Goal: Task Accomplishment & Management: Manage account settings

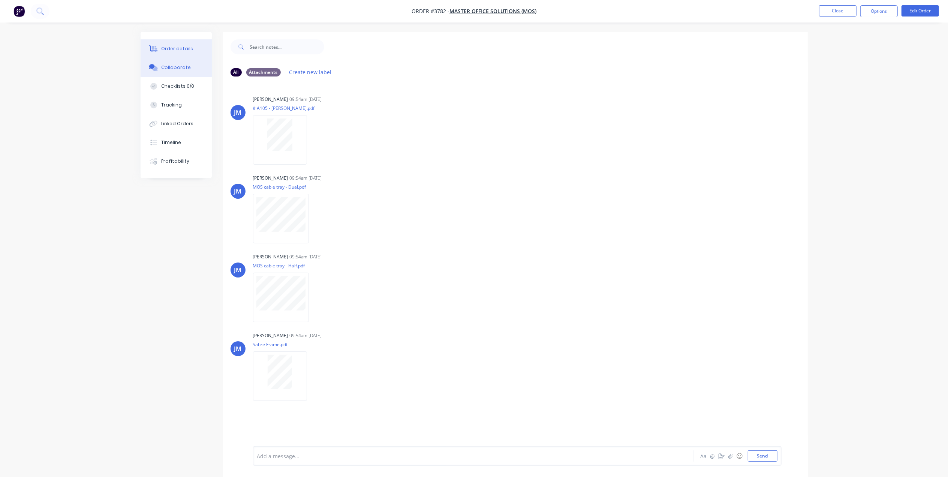
click at [188, 44] on button "Order details" at bounding box center [176, 48] width 71 height 19
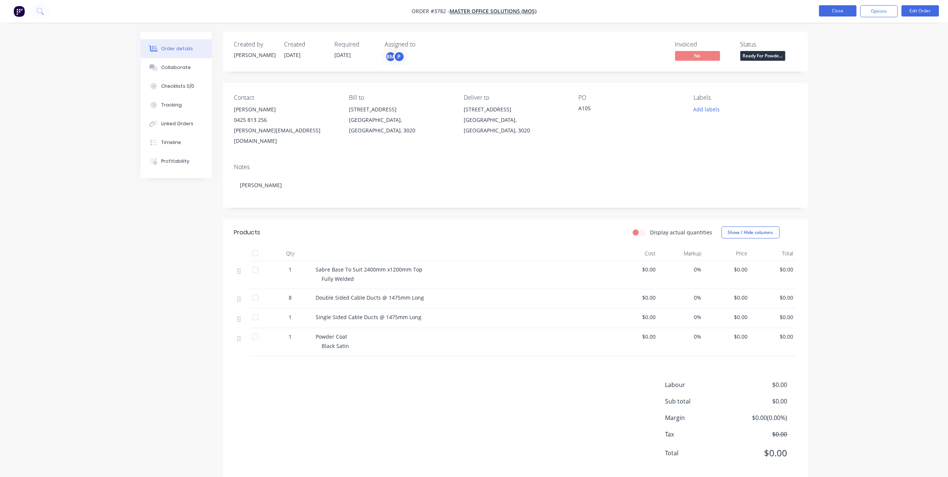
click at [845, 12] on button "Close" at bounding box center [837, 10] width 37 height 11
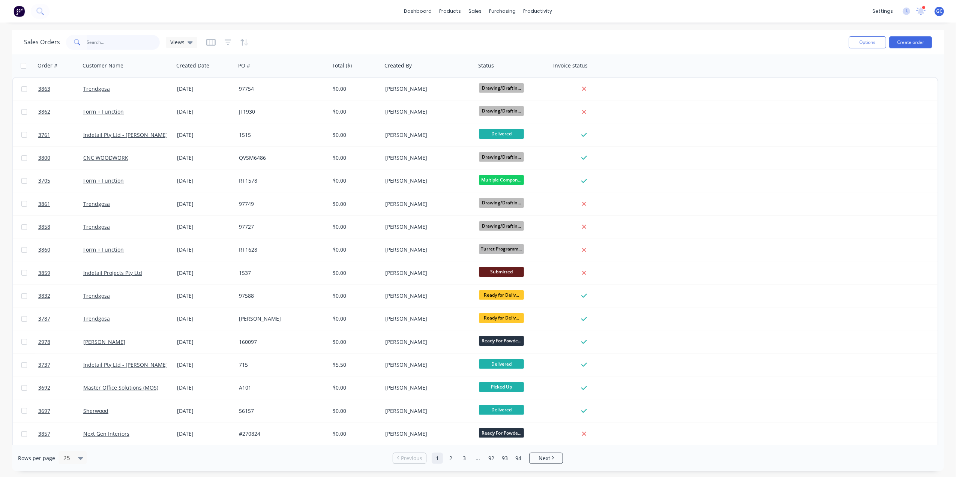
click at [136, 41] on input "text" at bounding box center [123, 42] width 73 height 15
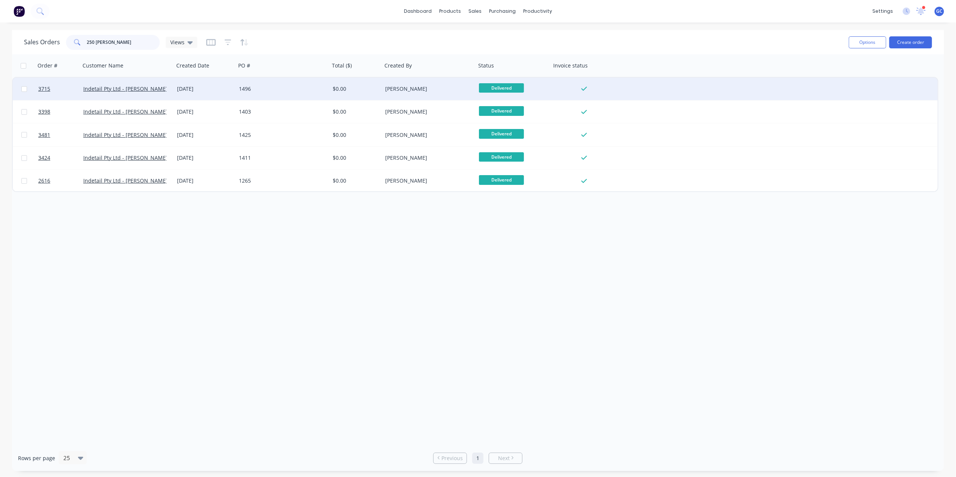
type input "250 [PERSON_NAME]"
click at [301, 91] on div "1496" at bounding box center [280, 88] width 83 height 7
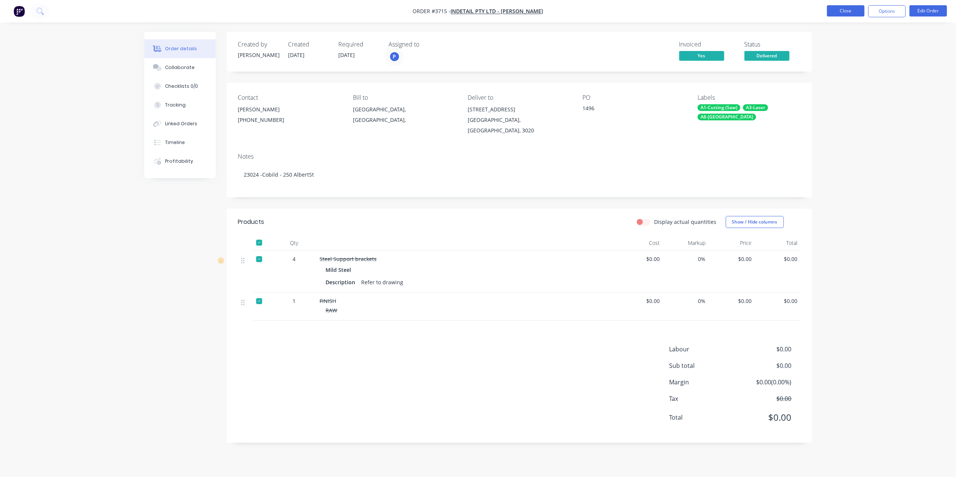
click at [842, 8] on button "Close" at bounding box center [845, 10] width 37 height 11
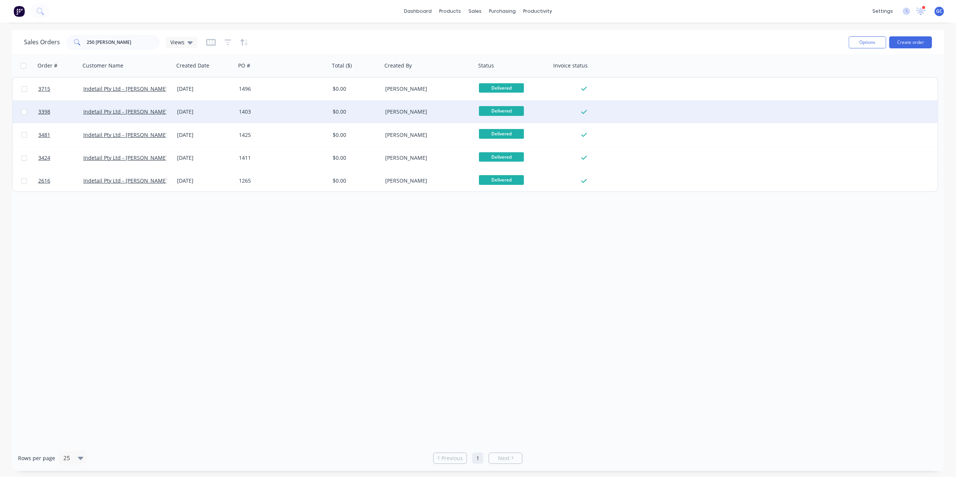
click at [275, 110] on div "1403" at bounding box center [280, 111] width 83 height 7
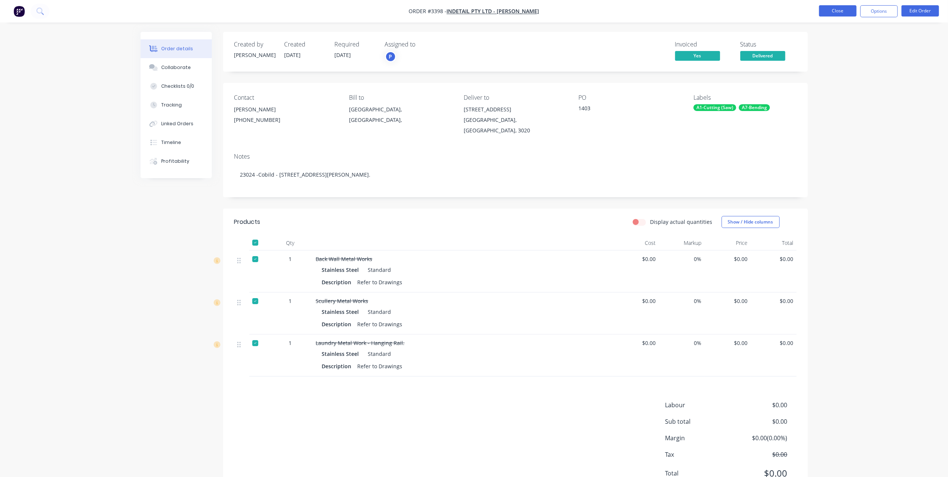
click at [826, 9] on button "Close" at bounding box center [837, 10] width 37 height 11
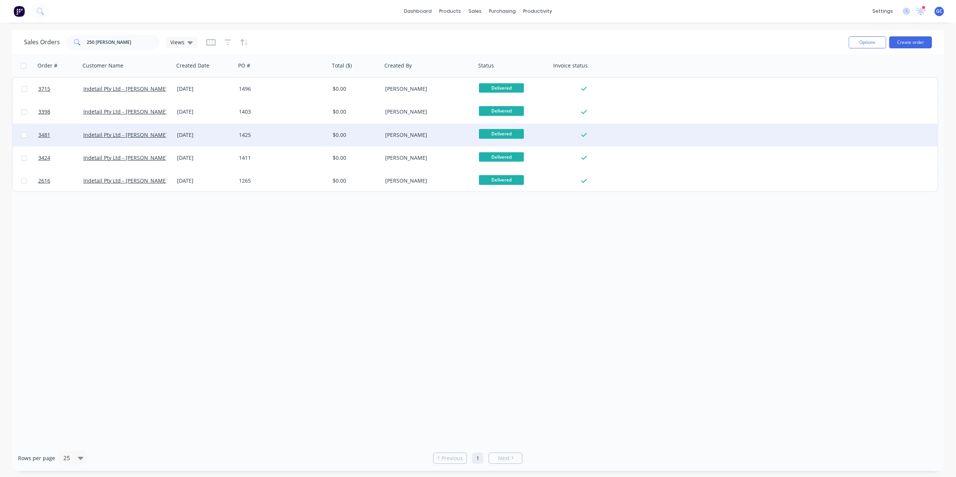
click at [267, 141] on div "1425" at bounding box center [283, 135] width 94 height 22
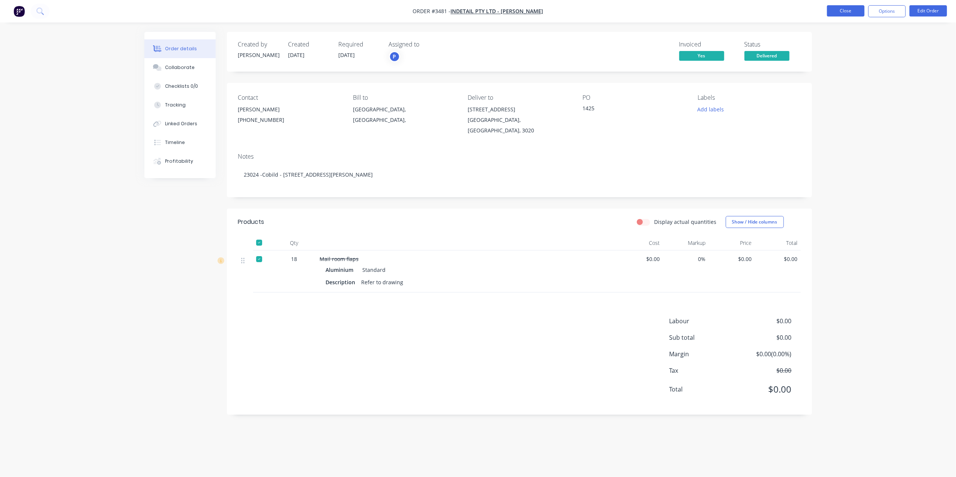
click at [841, 7] on button "Close" at bounding box center [845, 10] width 37 height 11
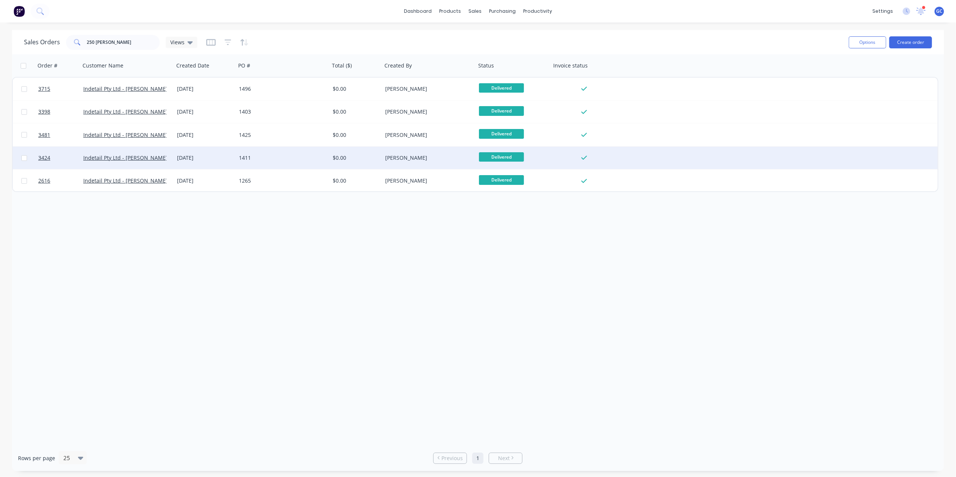
click at [271, 165] on div "1411" at bounding box center [283, 158] width 94 height 22
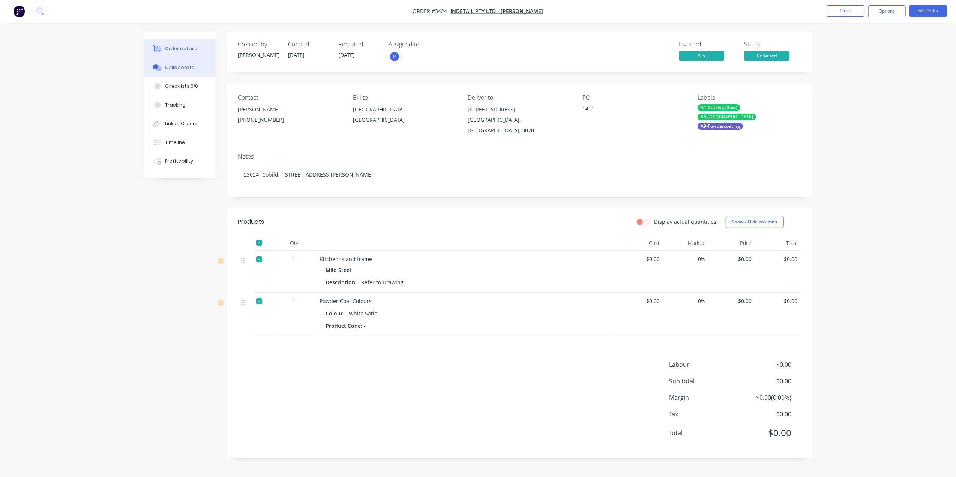
click at [191, 64] on div "Collaborate" at bounding box center [180, 67] width 30 height 7
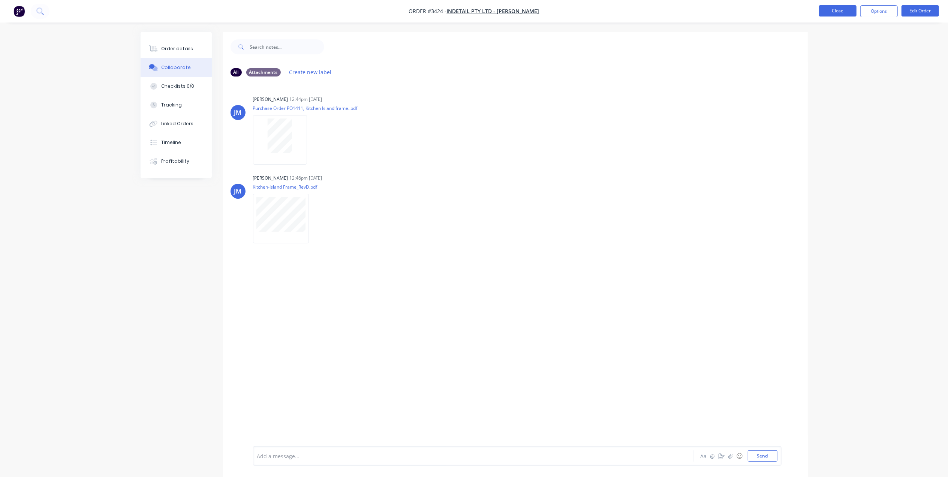
click at [834, 9] on button "Close" at bounding box center [837, 10] width 37 height 11
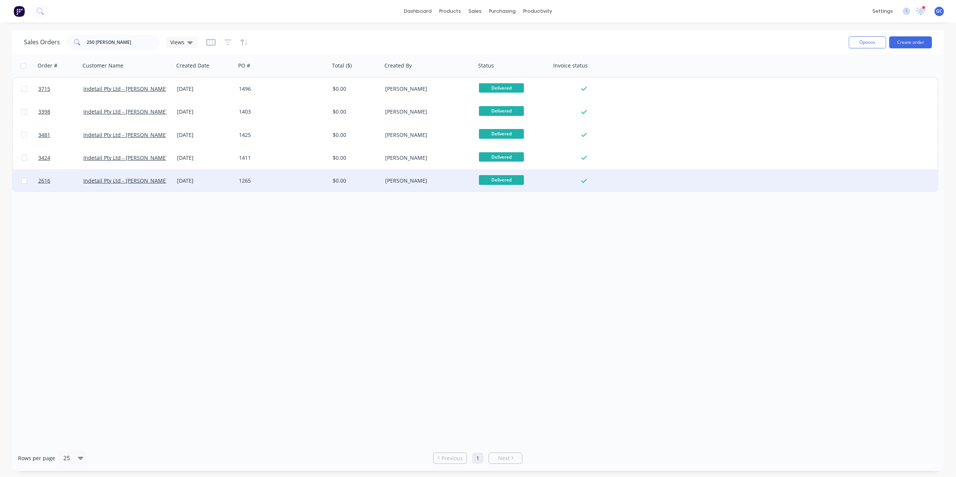
click at [279, 175] on div "1265" at bounding box center [283, 180] width 94 height 22
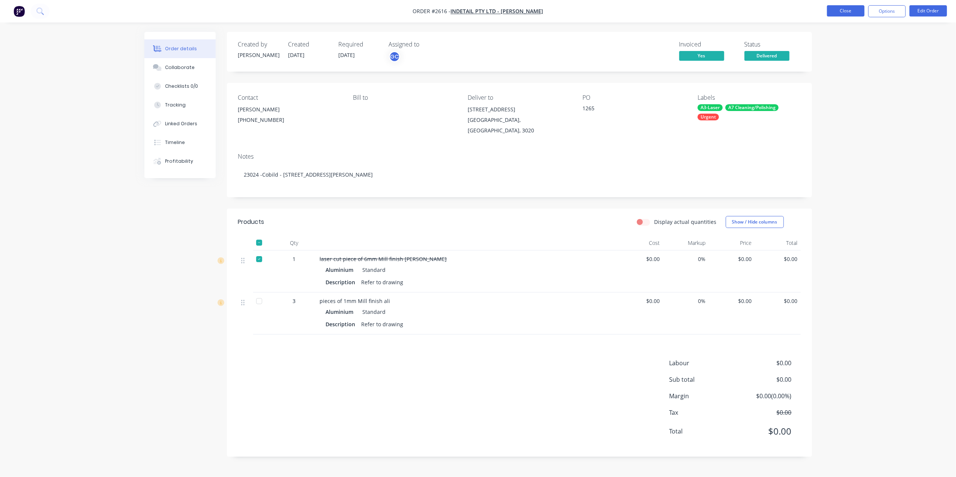
click at [845, 12] on button "Close" at bounding box center [845, 10] width 37 height 11
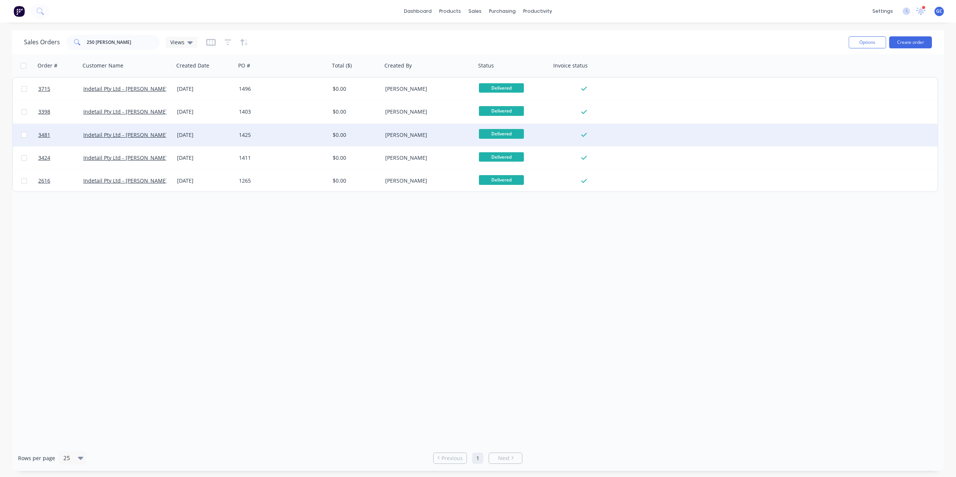
click at [275, 136] on div "1425" at bounding box center [280, 134] width 83 height 7
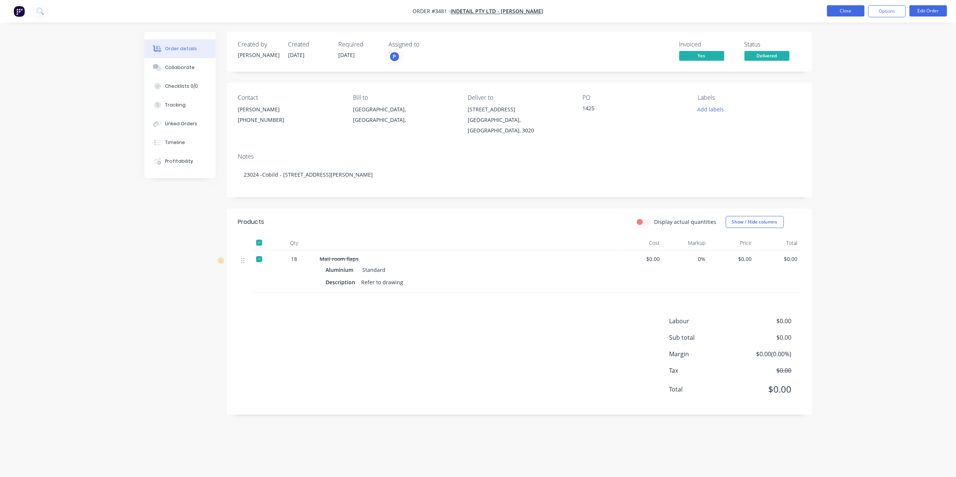
click at [831, 10] on button "Close" at bounding box center [845, 10] width 37 height 11
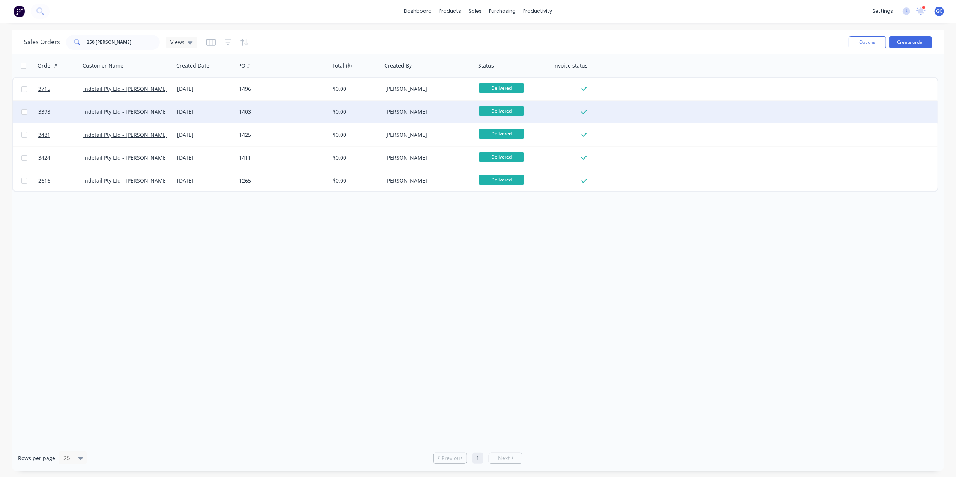
click at [276, 111] on div "1403" at bounding box center [280, 111] width 83 height 7
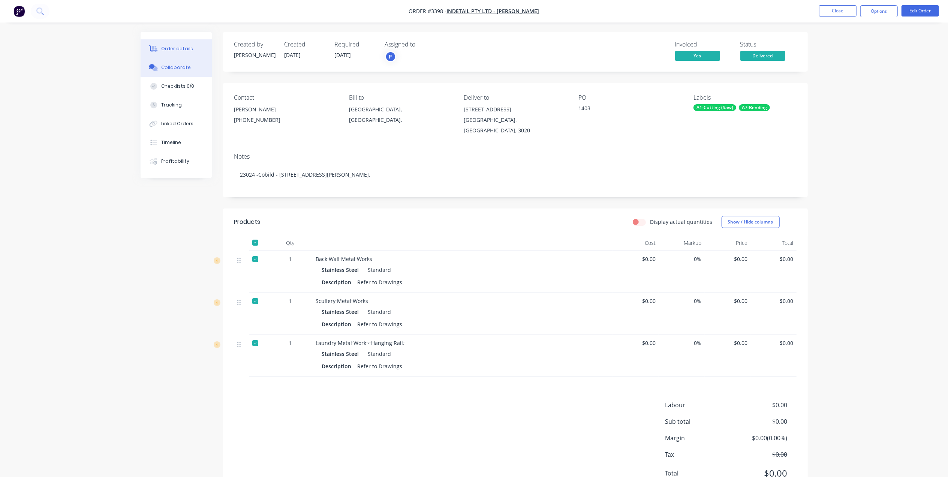
click at [184, 61] on button "Collaborate" at bounding box center [176, 67] width 71 height 19
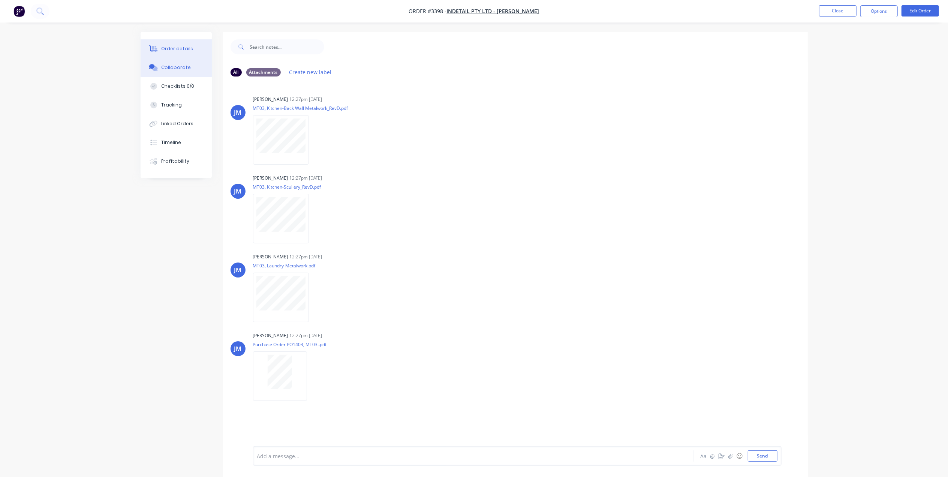
click at [189, 44] on button "Order details" at bounding box center [176, 48] width 71 height 19
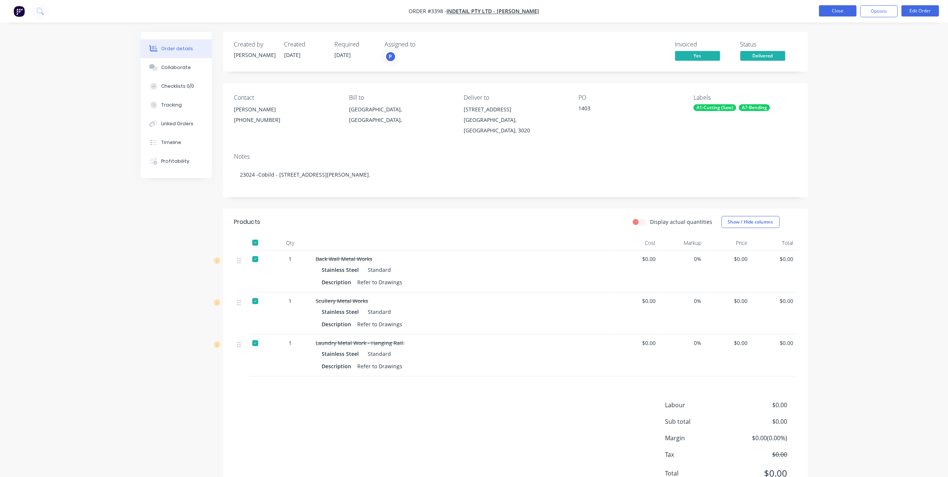
click at [843, 13] on button "Close" at bounding box center [837, 10] width 37 height 11
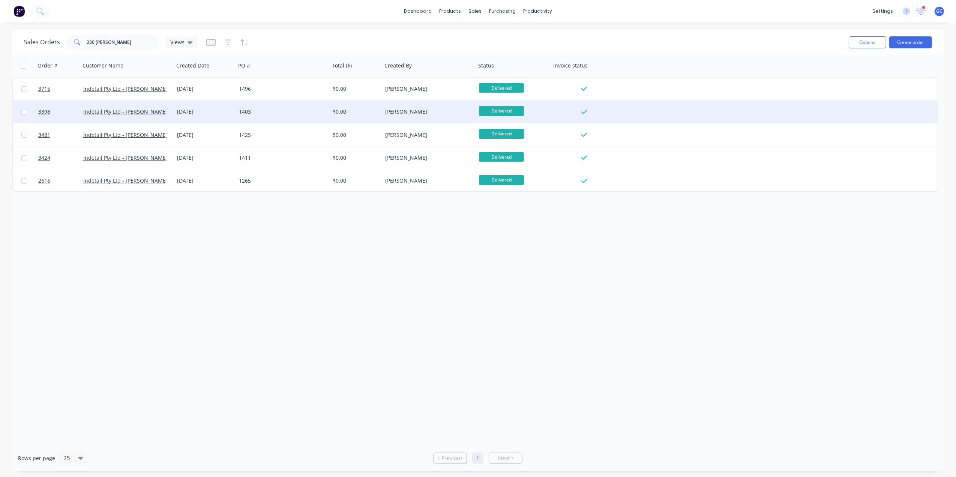
click at [262, 108] on div "1403" at bounding box center [280, 111] width 83 height 7
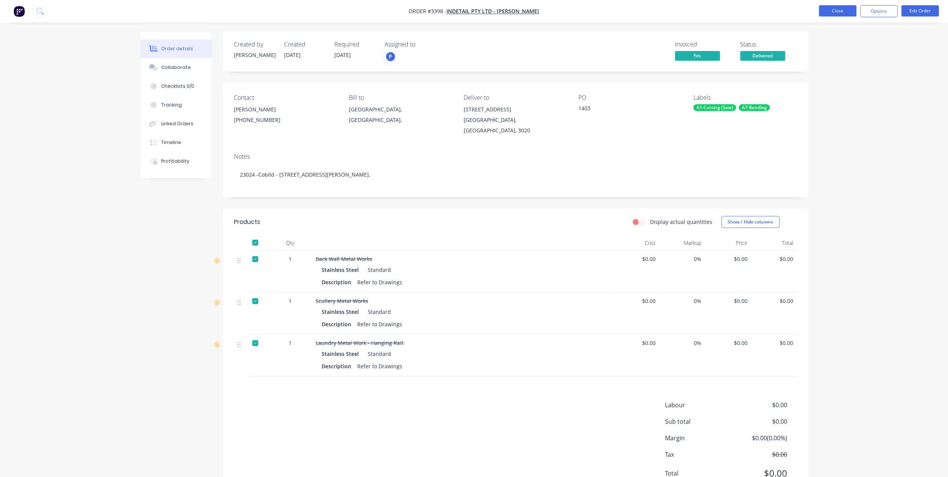
click at [834, 7] on button "Close" at bounding box center [837, 10] width 37 height 11
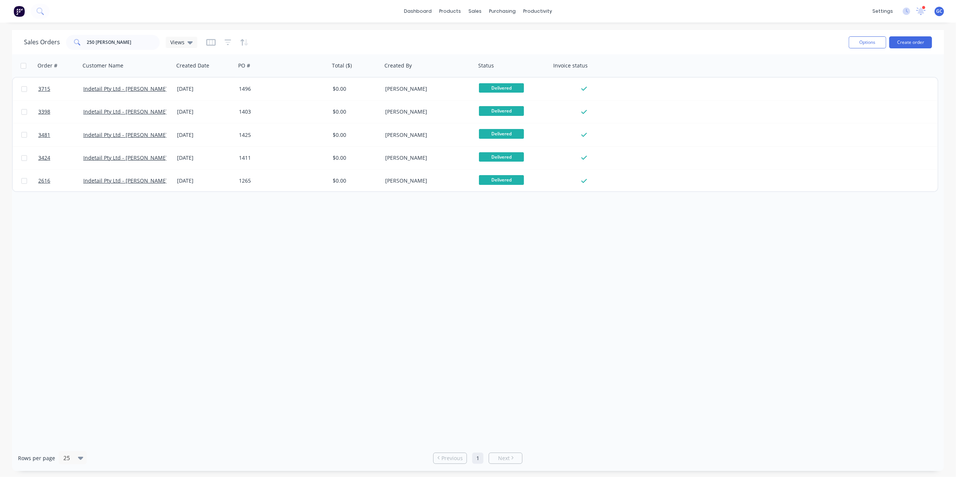
click at [312, 94] on div "1496" at bounding box center [283, 89] width 94 height 22
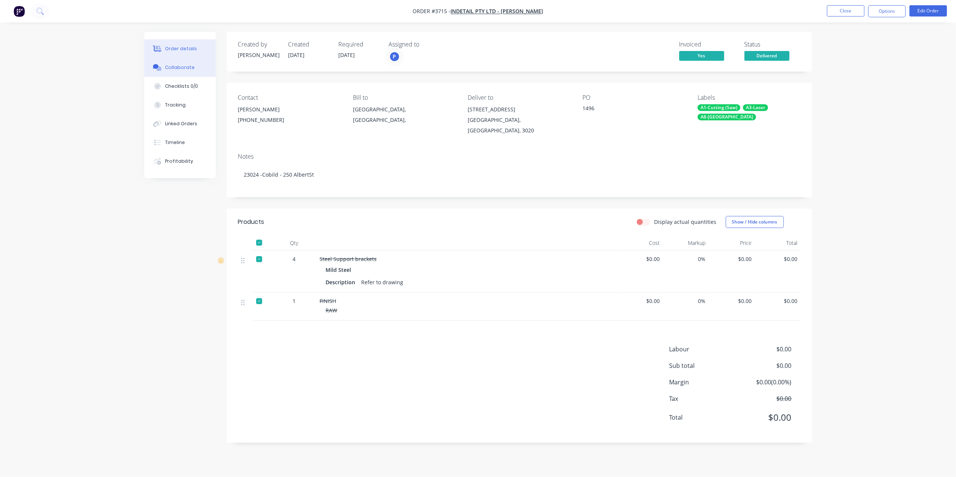
click at [179, 64] on div "Collaborate" at bounding box center [180, 67] width 30 height 7
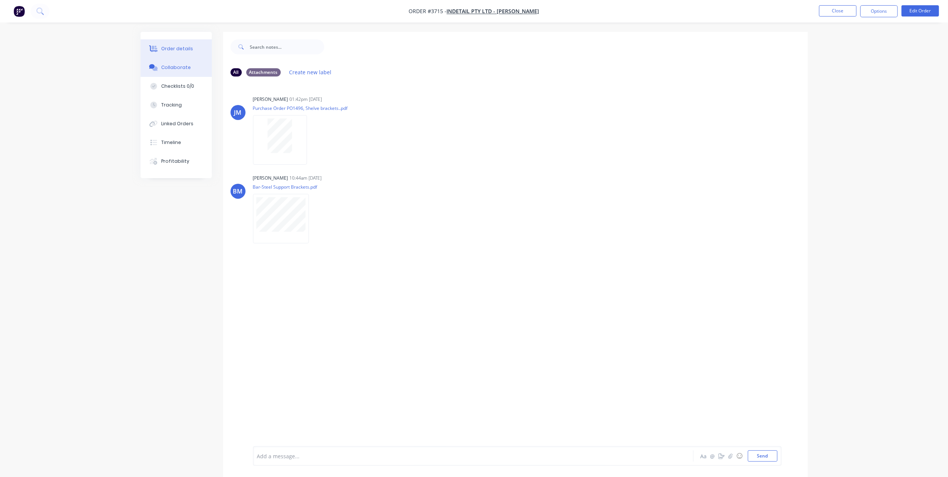
click at [186, 53] on button "Order details" at bounding box center [176, 48] width 71 height 19
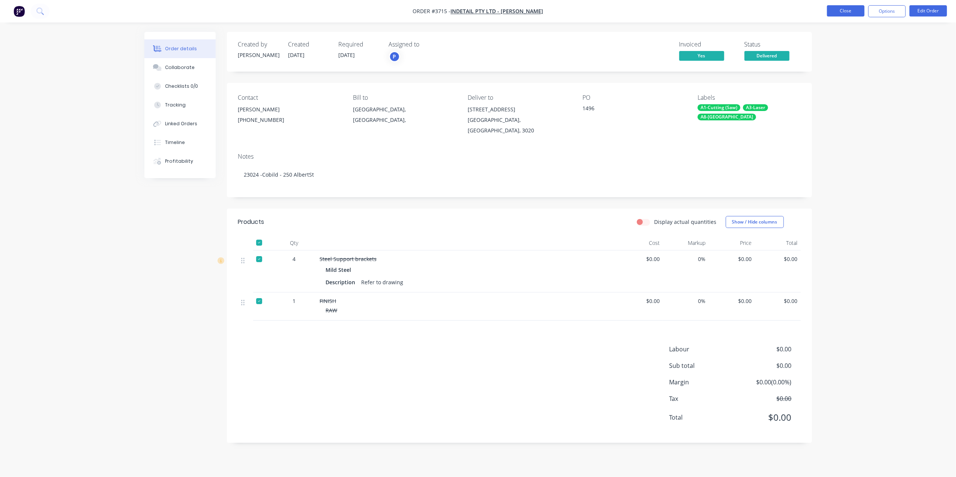
click at [837, 5] on button "Close" at bounding box center [845, 10] width 37 height 11
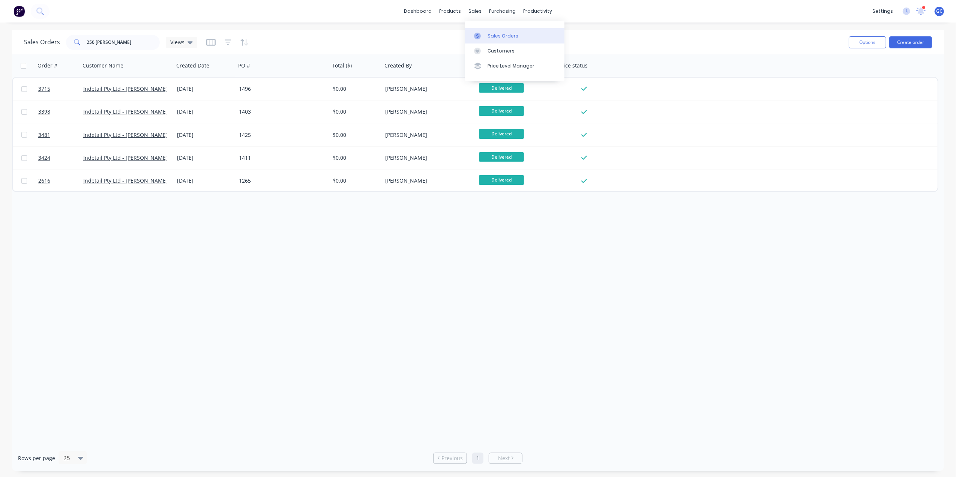
click at [492, 34] on div "Sales Orders" at bounding box center [502, 36] width 31 height 7
drag, startPoint x: 131, startPoint y: 42, endPoint x: 56, endPoint y: 29, distance: 75.8
click at [56, 29] on div "dashboard products sales purchasing productivity dashboard products Product Cat…" at bounding box center [478, 238] width 956 height 477
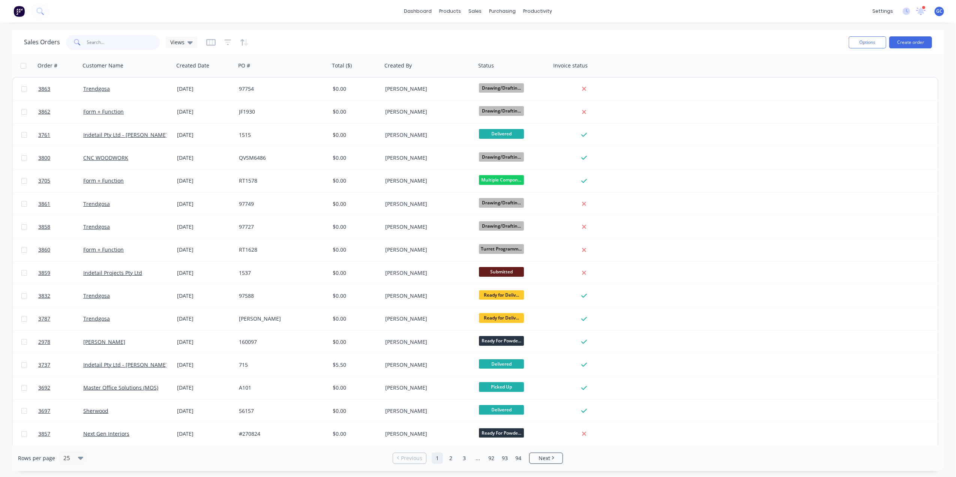
click at [123, 36] on input "text" at bounding box center [123, 42] width 73 height 15
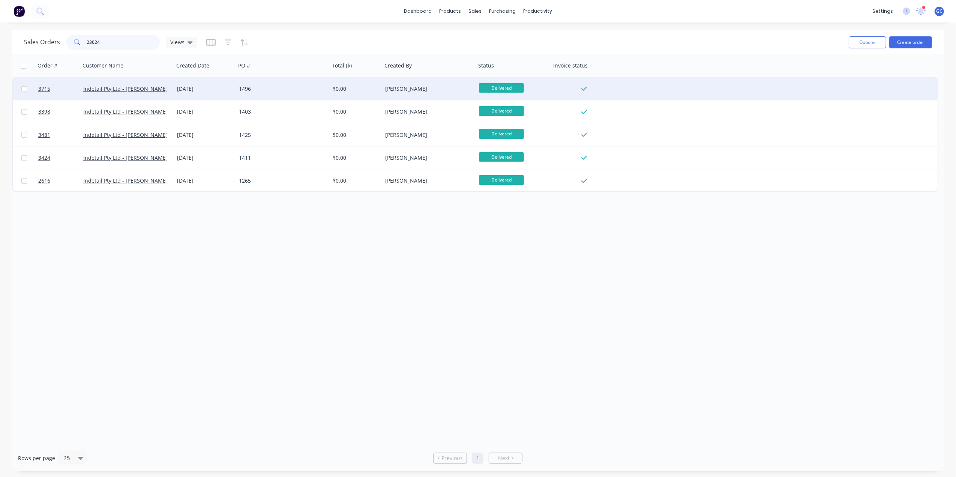
type input "23024"
click at [267, 88] on div "1496" at bounding box center [280, 88] width 83 height 7
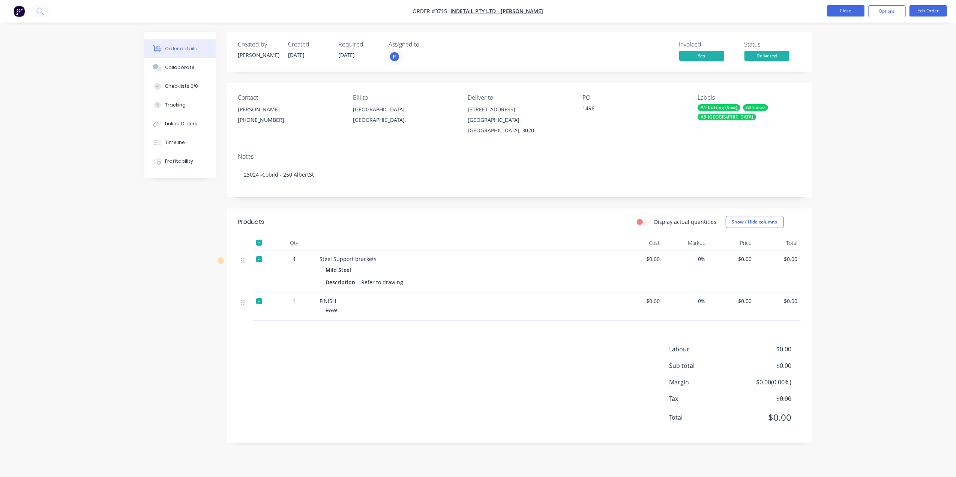
click at [843, 9] on button "Close" at bounding box center [845, 10] width 37 height 11
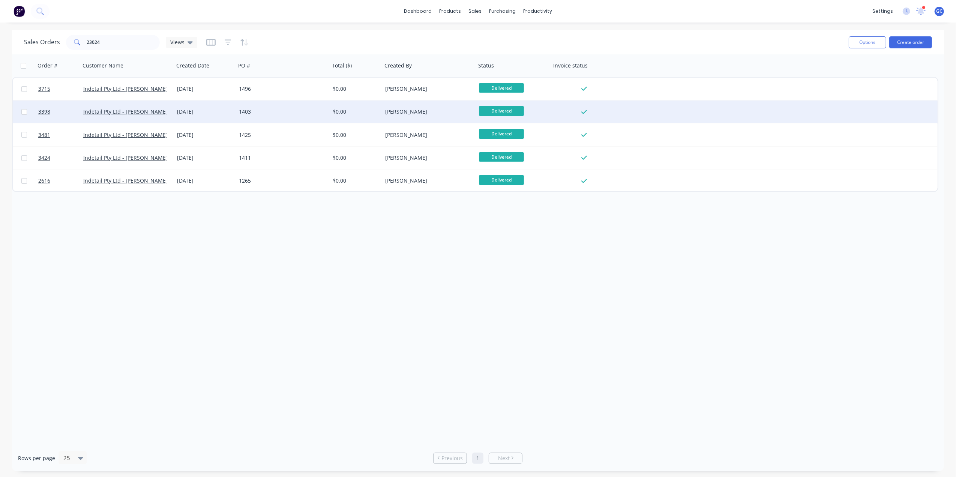
click at [272, 114] on div "1403" at bounding box center [280, 111] width 83 height 7
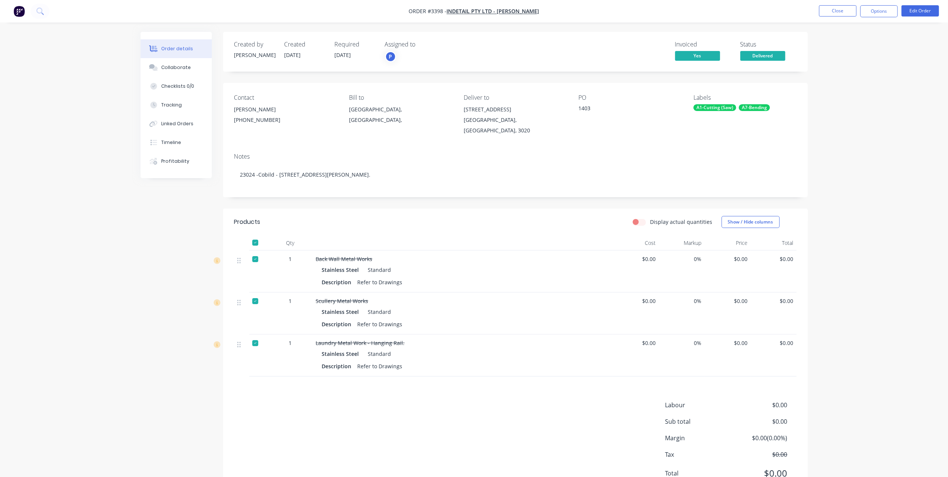
click at [837, 17] on li "Close" at bounding box center [837, 11] width 37 height 12
click at [838, 13] on button "Close" at bounding box center [837, 10] width 37 height 11
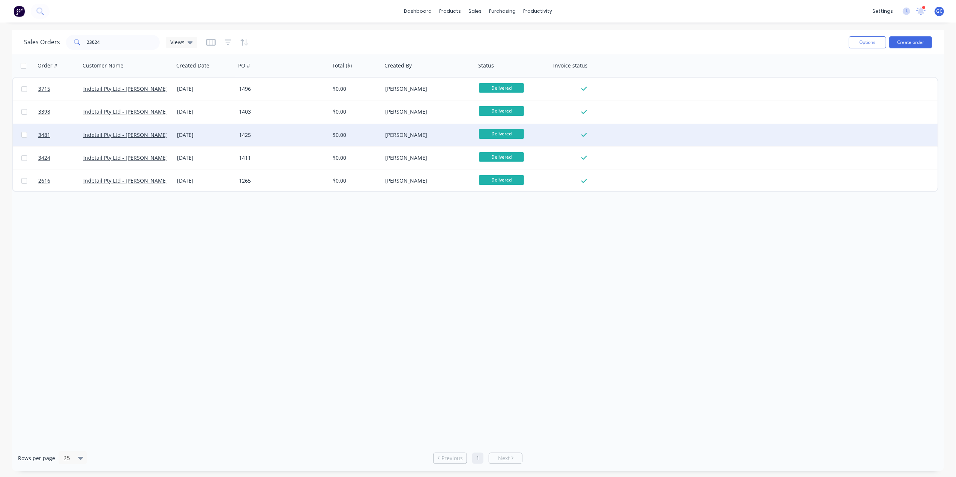
click at [260, 134] on div "1425" at bounding box center [280, 134] width 83 height 7
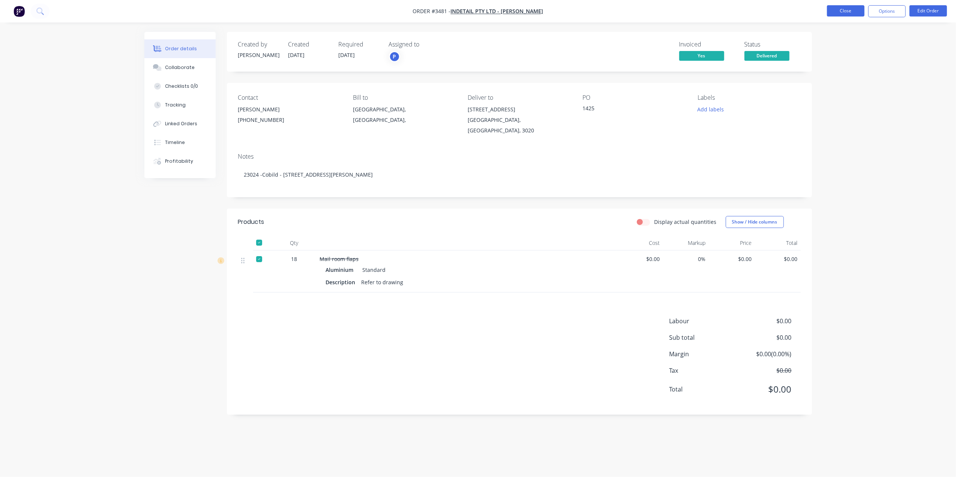
click at [859, 6] on button "Close" at bounding box center [845, 10] width 37 height 11
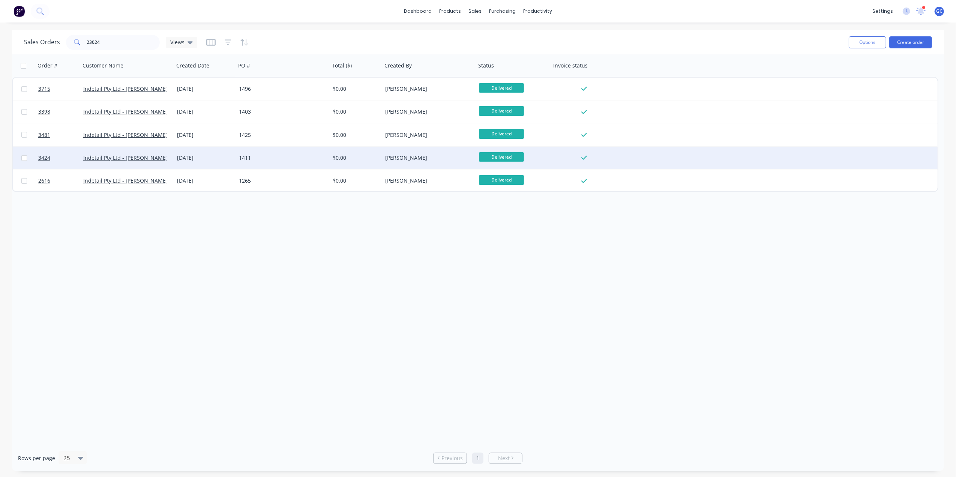
click at [279, 159] on div "1411" at bounding box center [280, 157] width 83 height 7
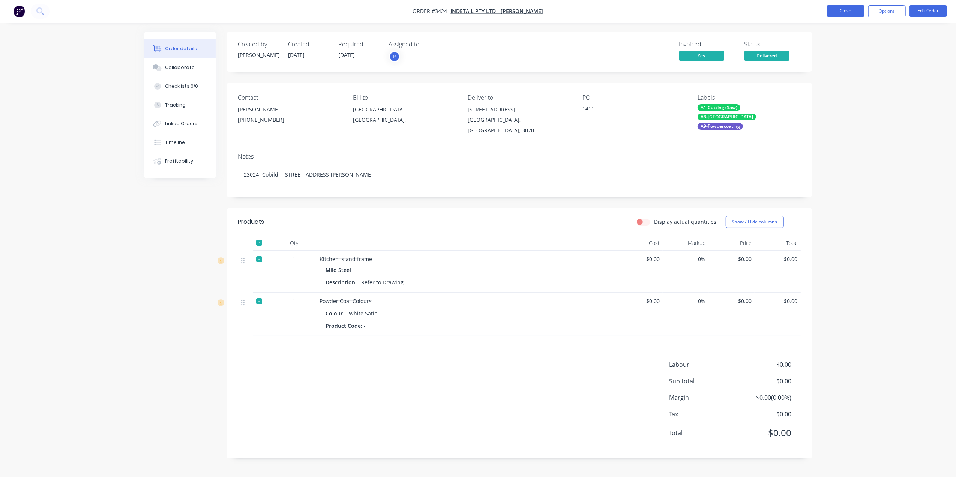
click at [847, 10] on button "Close" at bounding box center [845, 10] width 37 height 11
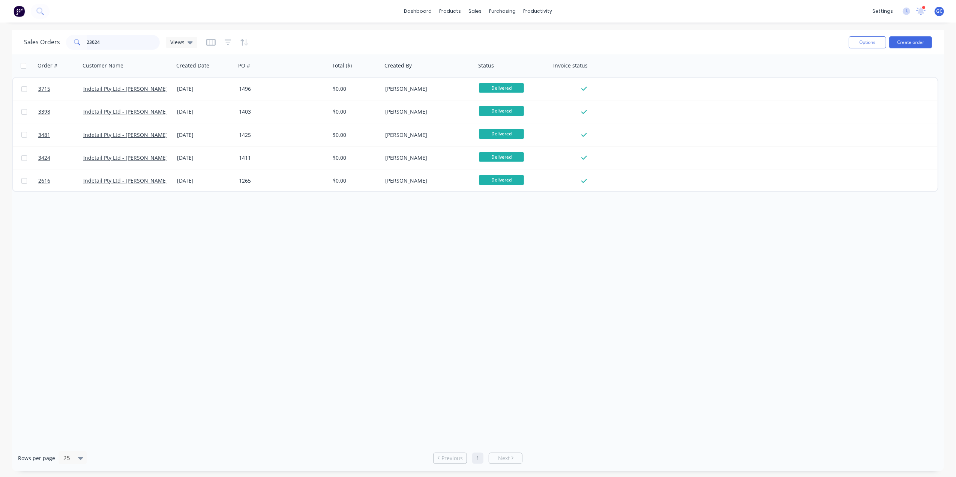
click at [125, 35] on input "23024" at bounding box center [123, 42] width 73 height 15
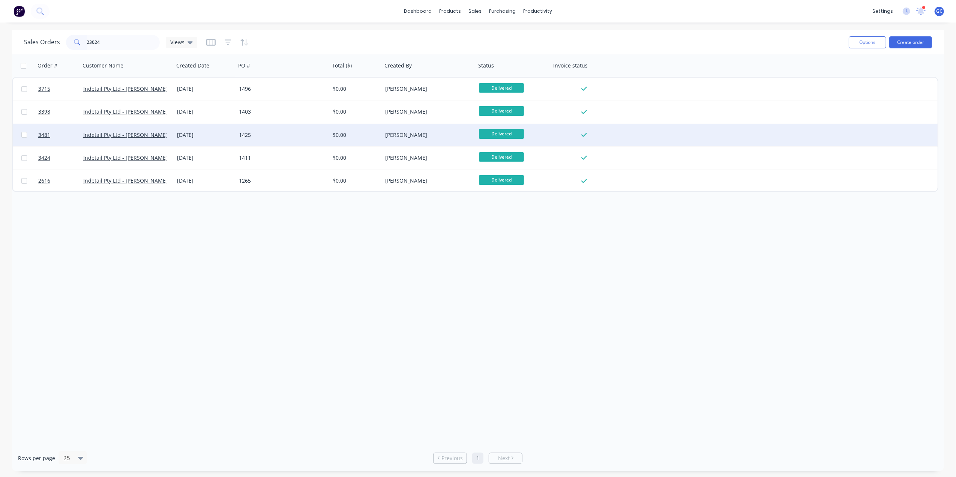
click at [302, 144] on div "1425" at bounding box center [283, 135] width 94 height 22
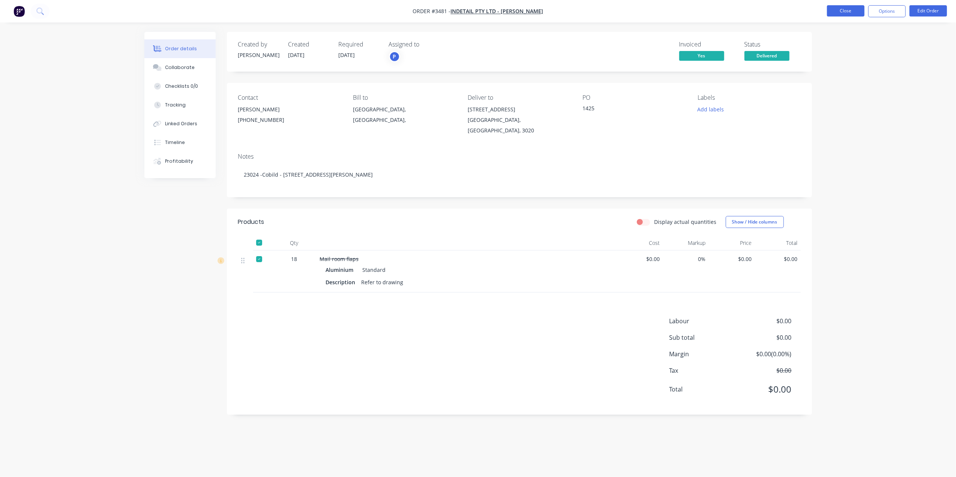
click at [852, 11] on button "Close" at bounding box center [845, 10] width 37 height 11
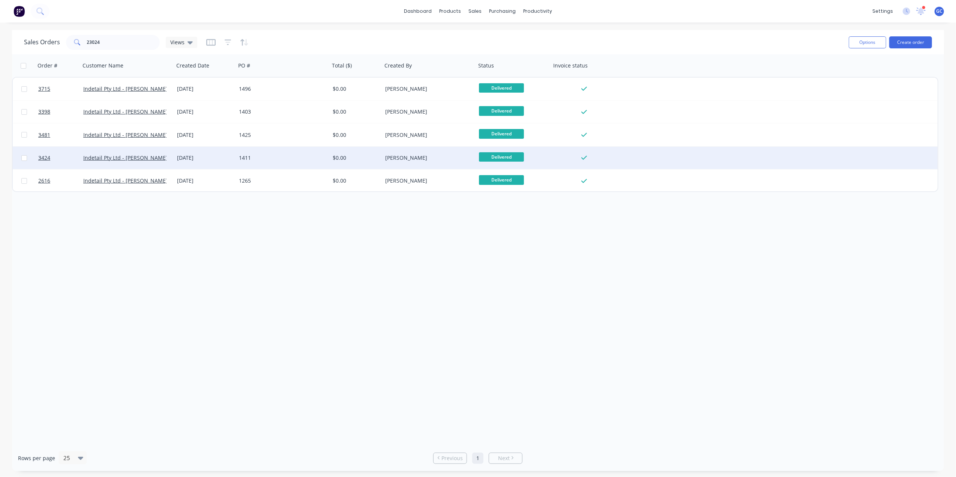
click at [258, 162] on div "1411" at bounding box center [283, 158] width 94 height 22
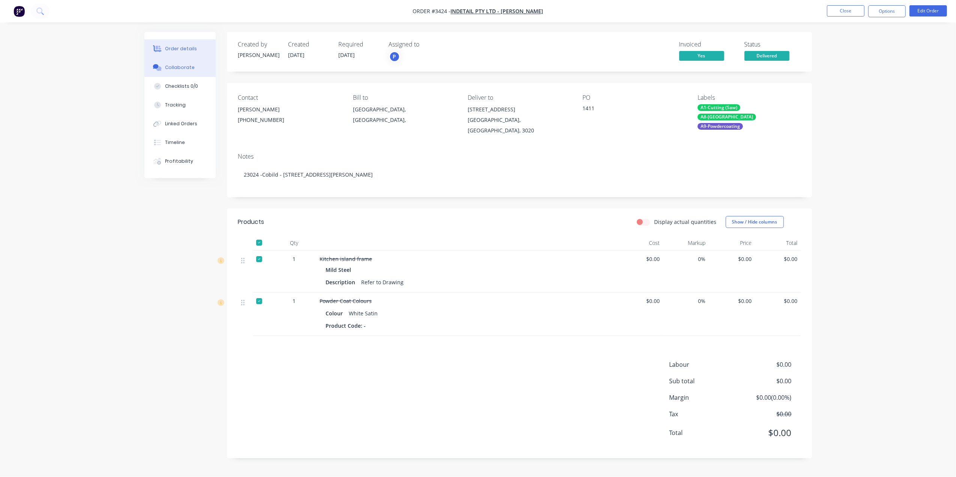
click at [188, 63] on button "Collaborate" at bounding box center [179, 67] width 71 height 19
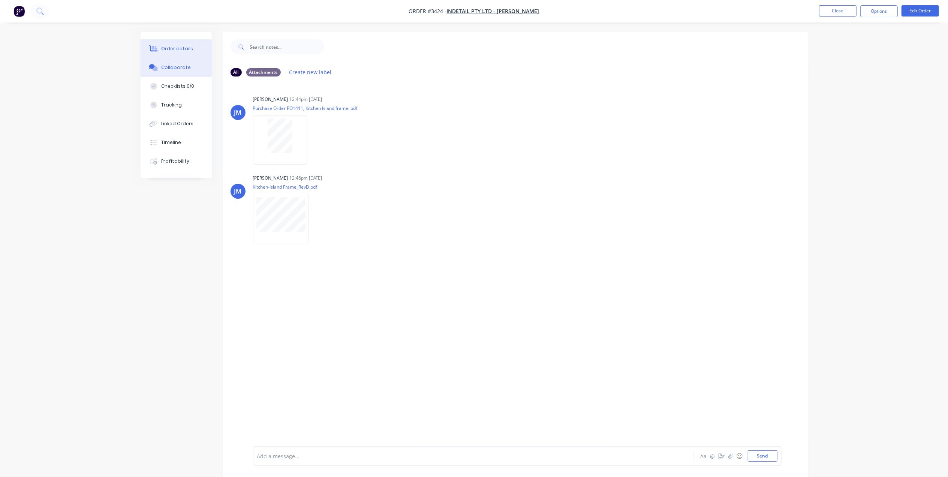
drag, startPoint x: 187, startPoint y: 48, endPoint x: 215, endPoint y: 46, distance: 27.4
click at [196, 47] on button "Order details" at bounding box center [176, 48] width 71 height 19
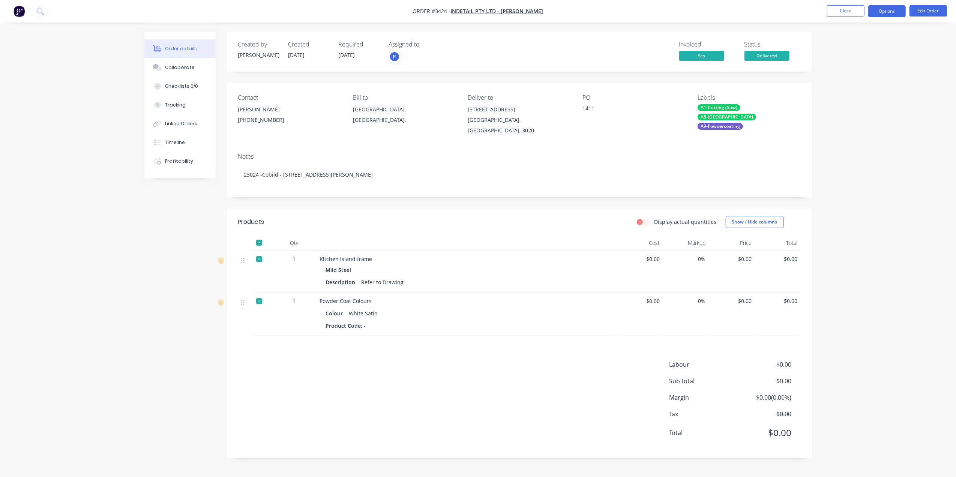
click at [881, 15] on button "Options" at bounding box center [886, 11] width 37 height 12
click at [861, 93] on div "Work Order" at bounding box center [864, 90] width 69 height 11
click at [257, 235] on div at bounding box center [259, 242] width 15 height 15
click at [567, 208] on header "Products Display actual quantities Show / Hide columns" at bounding box center [519, 221] width 585 height 27
click at [899, 13] on button "Options" at bounding box center [886, 11] width 37 height 12
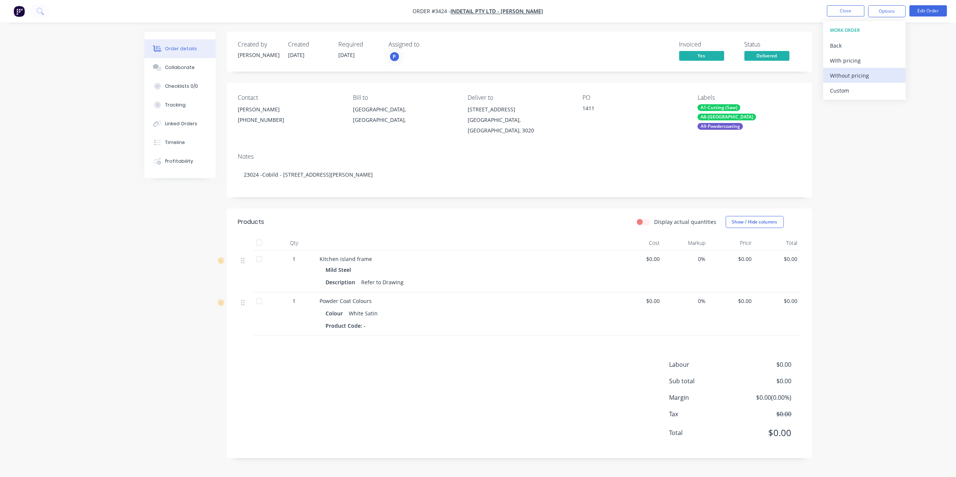
click at [859, 78] on div "Without pricing" at bounding box center [864, 75] width 69 height 11
click at [762, 11] on nav "Order #3424 - Indetail Pty Ltd - [PERSON_NAME] Close Options EMAIL / PRINT Invo…" at bounding box center [478, 11] width 956 height 22
click at [876, 13] on button "Options" at bounding box center [886, 11] width 37 height 12
click at [770, 25] on div "Order details Collaborate Checklists 0/0 Tracking Linked Orders Timeline Profit…" at bounding box center [478, 238] width 956 height 477
click at [924, 14] on button "Edit Order" at bounding box center [927, 10] width 37 height 11
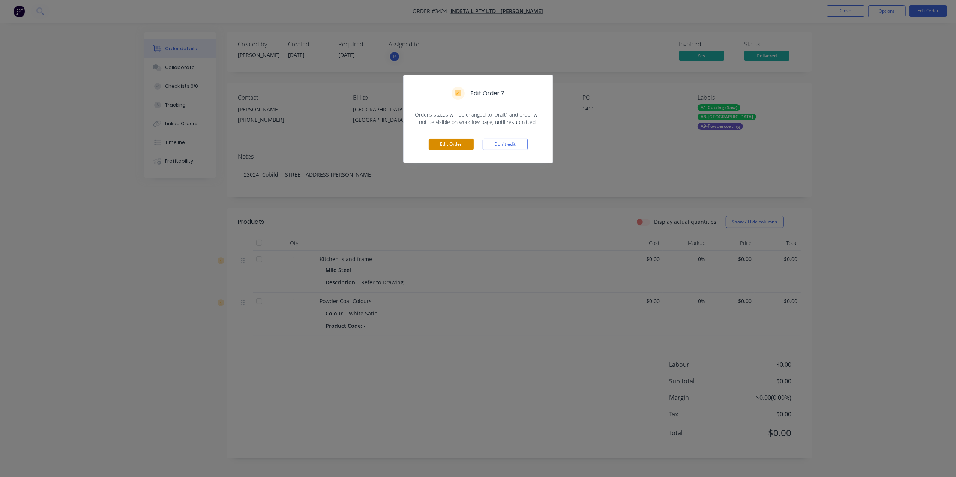
click at [451, 143] on button "Edit Order" at bounding box center [451, 144] width 45 height 11
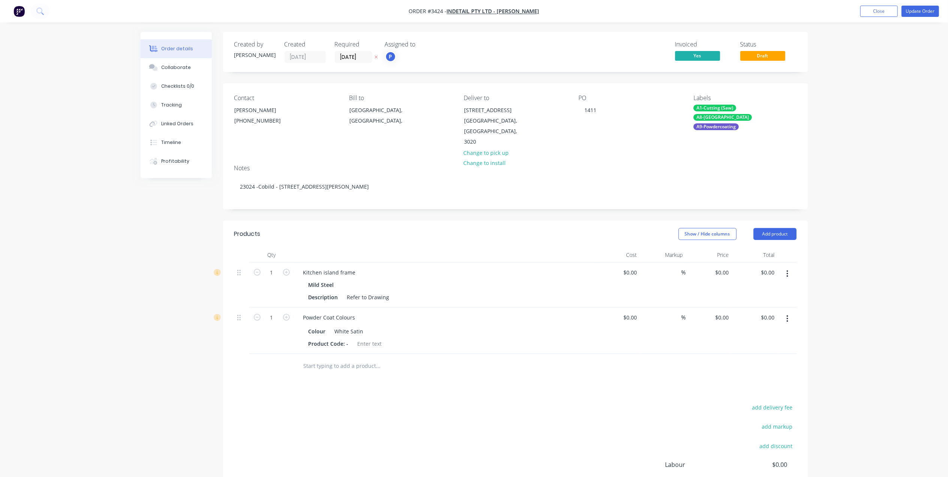
click at [763, 53] on span "Draft" at bounding box center [762, 55] width 45 height 9
click at [625, 91] on div "Contact [PERSON_NAME] [PHONE_NUMBER] Bill to [GEOGRAPHIC_DATA], [GEOGRAPHIC_DAT…" at bounding box center [515, 120] width 585 height 75
click at [796, 228] on button "Add product" at bounding box center [775, 234] width 43 height 12
click at [766, 262] on div "Basic product" at bounding box center [761, 267] width 58 height 11
click at [334, 358] on div at bounding box center [328, 363] width 63 height 11
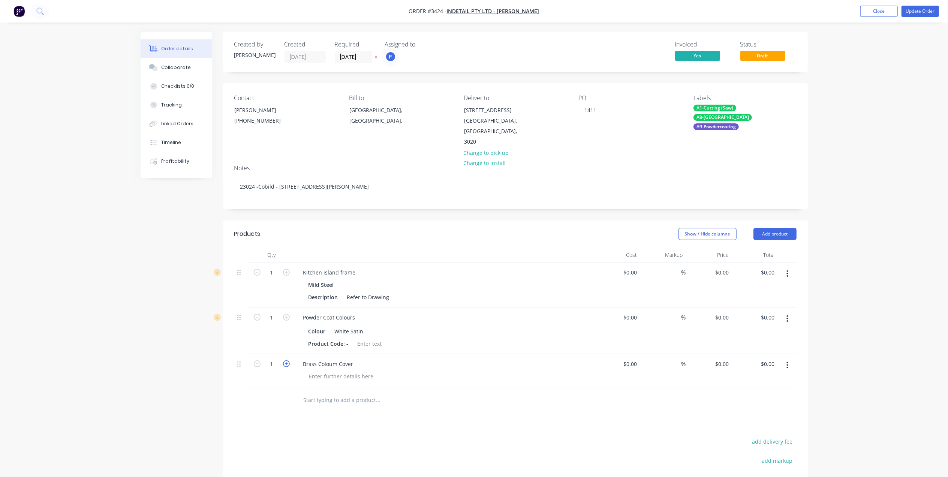
click at [287, 360] on icon "button" at bounding box center [286, 363] width 7 height 7
type input "2"
click at [355, 358] on div "Brass Coloum Cover" at bounding box center [328, 363] width 62 height 11
click at [348, 371] on div at bounding box center [341, 376] width 76 height 11
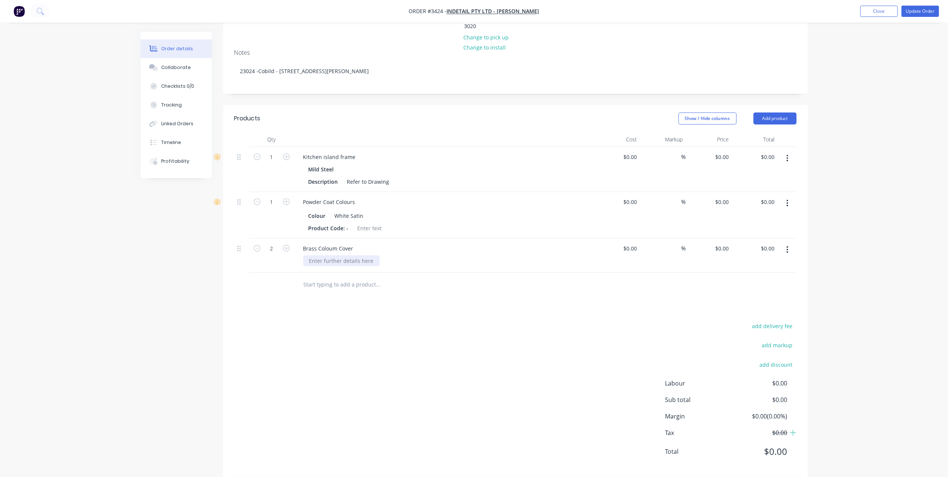
scroll to position [117, 0]
click at [352, 253] on div at bounding box center [341, 258] width 76 height 11
click at [410, 319] on div "add delivery fee add markup add discount Labour $0.00 Sub total $0.00 Margin $0…" at bounding box center [515, 391] width 562 height 145
click at [331, 241] on div "Brass Coloum Cover" at bounding box center [328, 246] width 62 height 11
click at [457, 319] on div "add delivery fee add markup add discount Labour $0.00 Sub total $0.00 Margin $0…" at bounding box center [515, 391] width 562 height 145
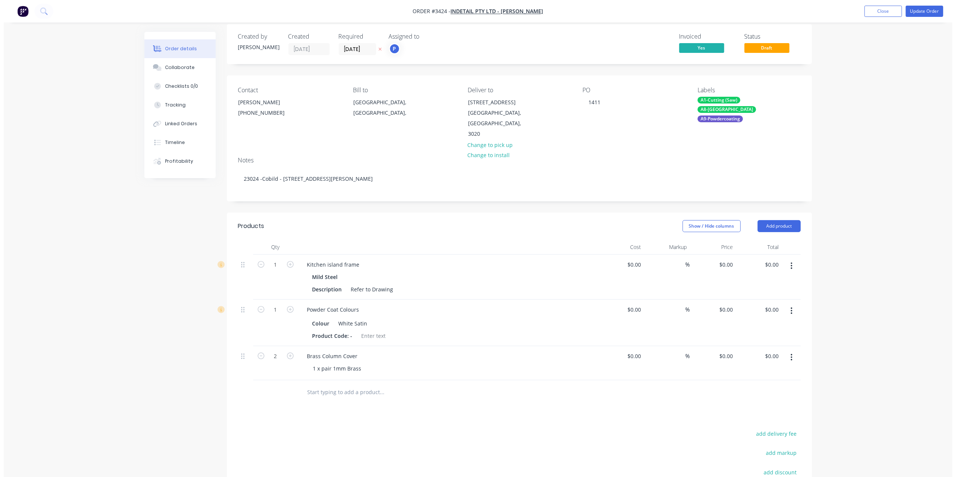
scroll to position [0, 0]
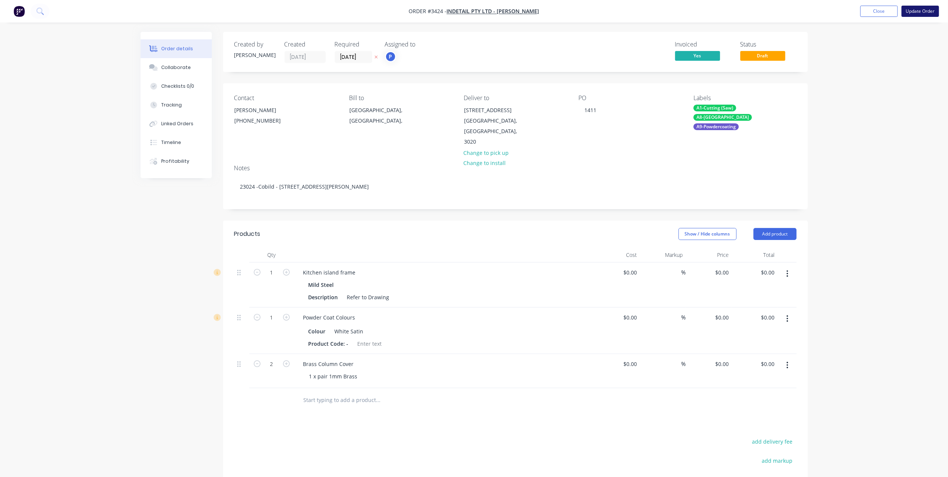
click at [925, 13] on button "Update Order" at bounding box center [920, 11] width 37 height 11
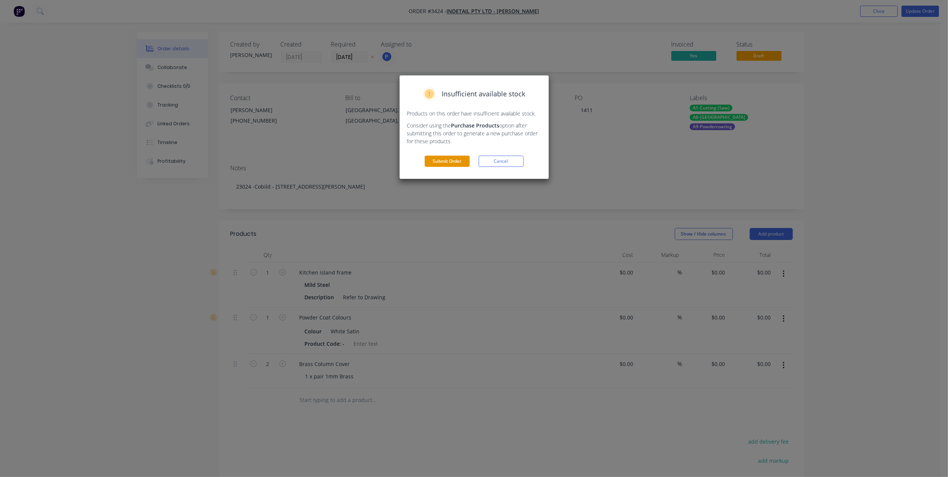
click at [442, 162] on button "Submit Order" at bounding box center [447, 161] width 45 height 11
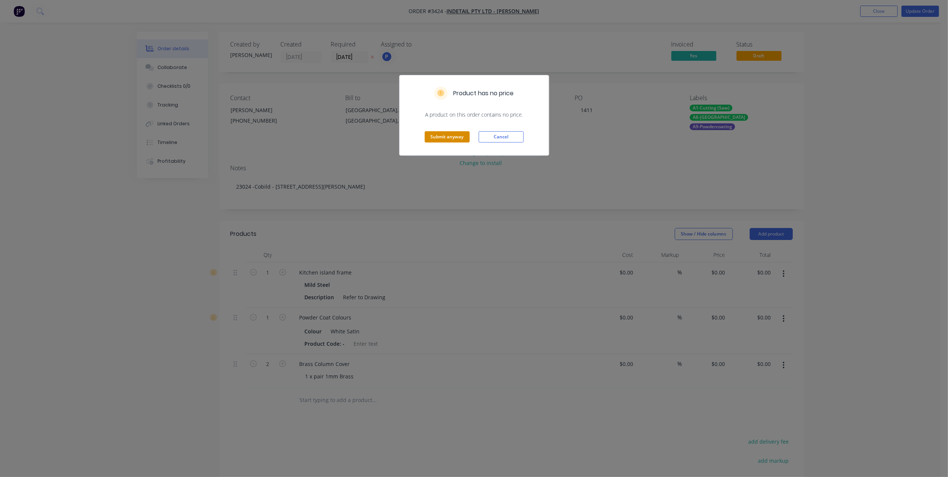
click at [443, 136] on button "Submit anyway" at bounding box center [447, 136] width 45 height 11
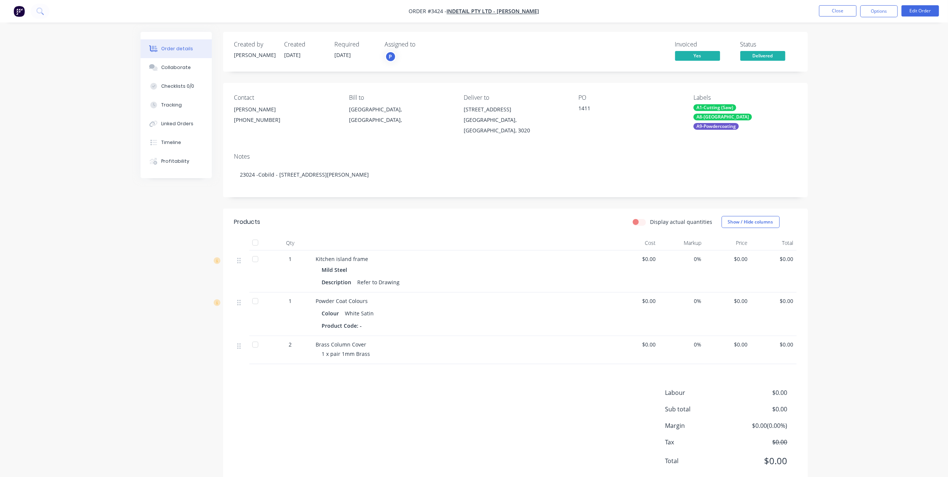
click at [767, 51] on span "Delivered" at bounding box center [762, 55] width 45 height 9
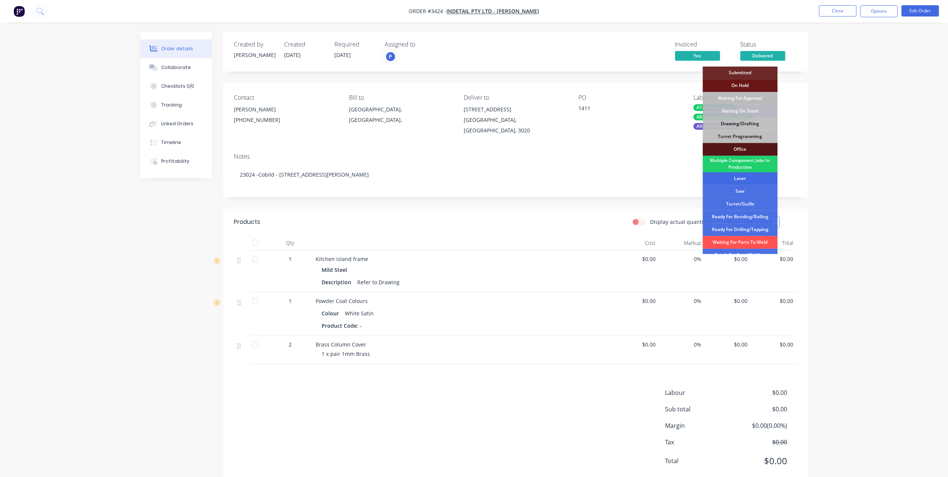
click at [747, 172] on div "Laser" at bounding box center [740, 178] width 75 height 13
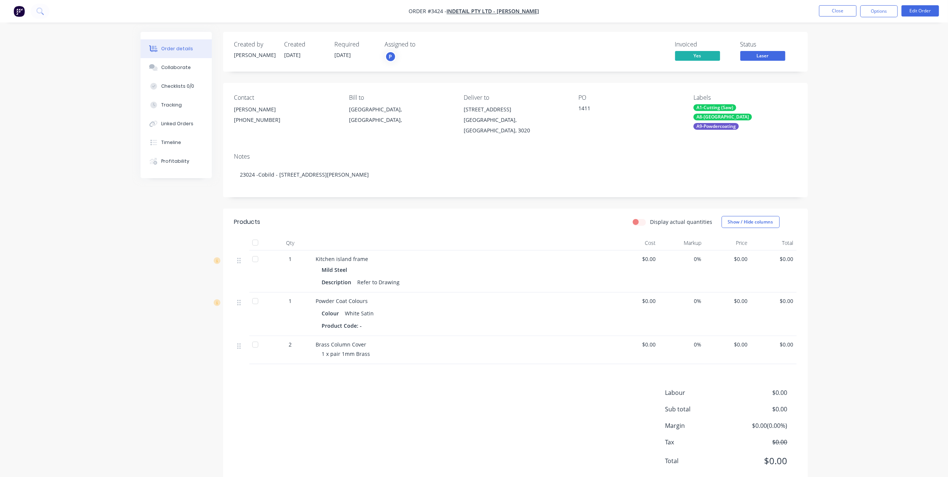
click at [414, 393] on div "Labour $0.00 Sub total $0.00 Margin $0.00 ( 0.00 %) Tax $0.00 Total $0.00" at bounding box center [515, 431] width 562 height 87
click at [889, 14] on button "Options" at bounding box center [878, 11] width 37 height 12
click at [853, 93] on div "Work Order" at bounding box center [856, 90] width 69 height 11
click at [858, 75] on div "Without pricing" at bounding box center [856, 75] width 69 height 11
click at [841, 12] on button "Close" at bounding box center [837, 10] width 37 height 11
